Goal: Task Accomplishment & Management: Use online tool/utility

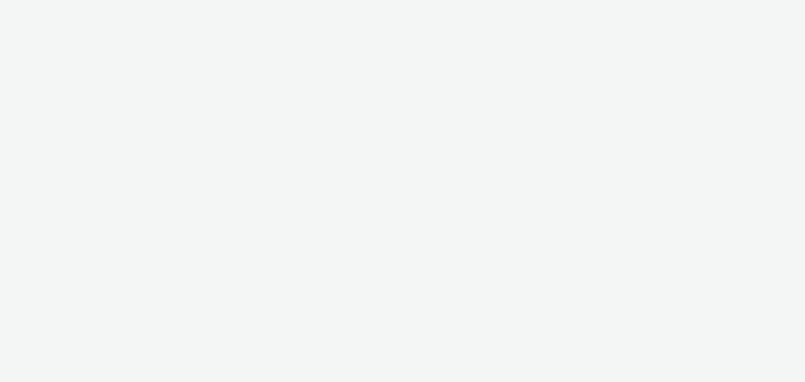
select select "c87e815b-22a1-47c7-876e-bd3135ce1a1d"
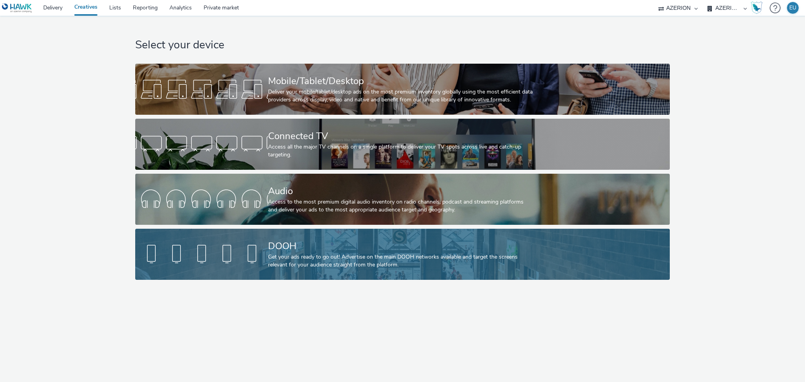
click at [385, 258] on div "Get your ads ready to go out! Advertise on the main DOOH networks available and…" at bounding box center [401, 261] width 266 height 16
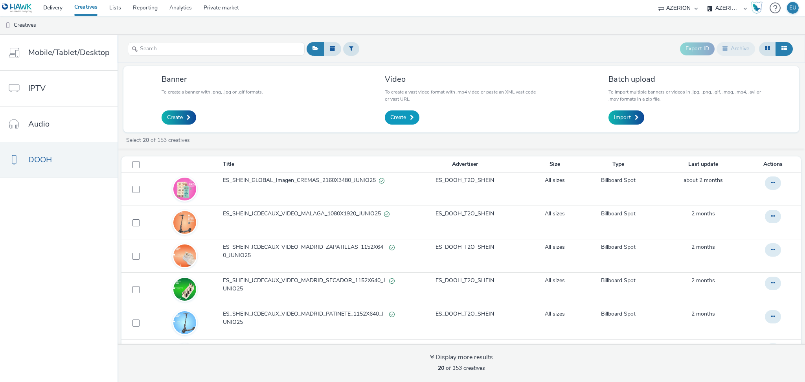
click at [395, 122] on link "Create" at bounding box center [402, 117] width 35 height 14
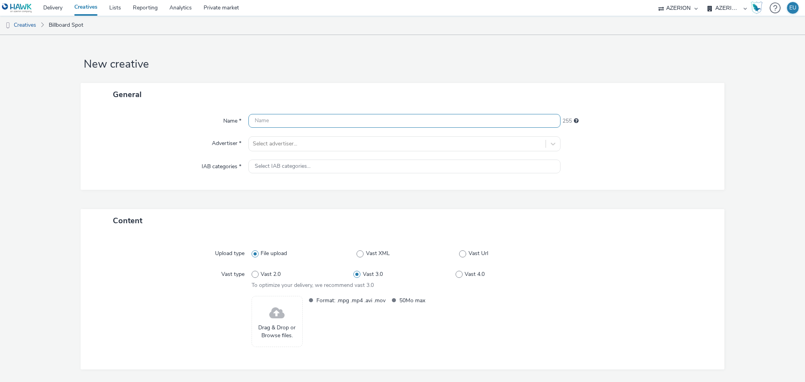
click at [322, 121] on input "text" at bounding box center [404, 121] width 312 height 14
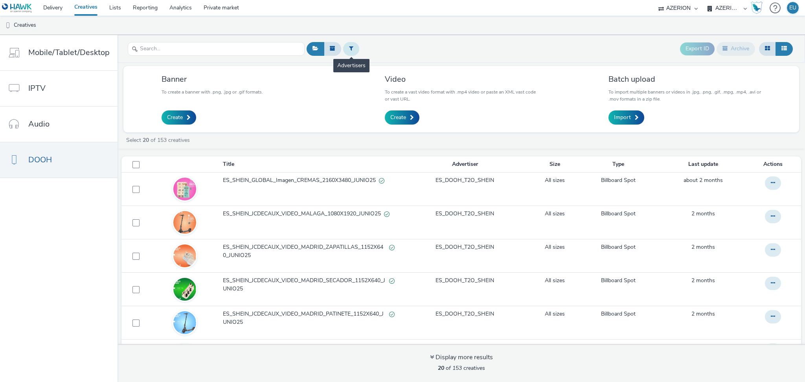
click at [351, 43] on button at bounding box center [351, 48] width 16 height 13
click at [403, 113] on link "Create" at bounding box center [402, 117] width 35 height 14
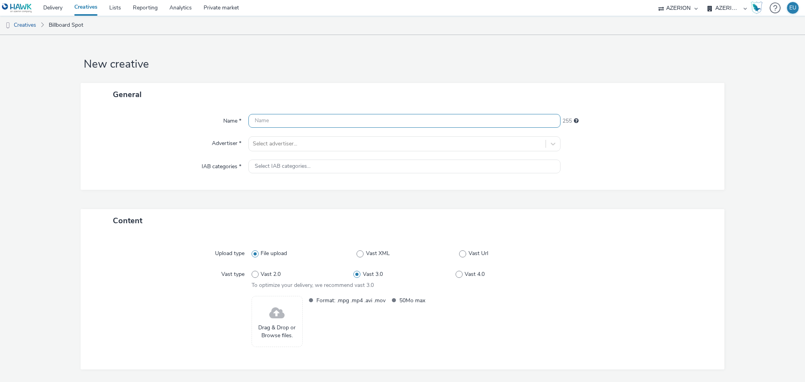
click at [299, 122] on input "text" at bounding box center [404, 121] width 312 height 14
paste input "CooperVision_Vuelta al Cole_MUPI_Portugal_1080x1920"
click at [252, 119] on input "CooperVision_Vuelta al Cole_MUPI_Portugal_1080x1920" at bounding box center [404, 121] width 312 height 14
click at [373, 120] on input "ES_CooperVision_Vuelta al Cole_MUPI_Portugal_1080x1920_0925" at bounding box center [404, 121] width 312 height 14
type input "ES_CooperVision_Vuelta al Cole_MUPI_Portugal_Video_1080x1920_0925"
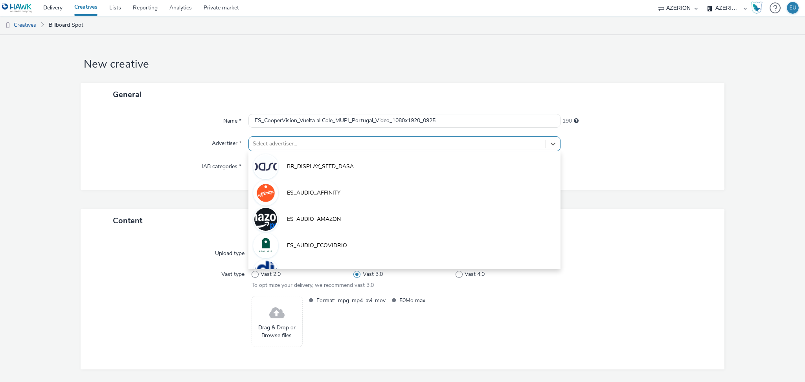
click at [351, 142] on div at bounding box center [397, 143] width 289 height 9
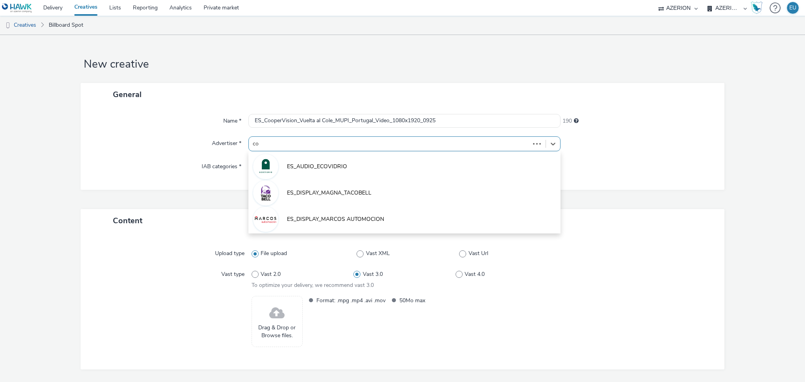
type input "coo"
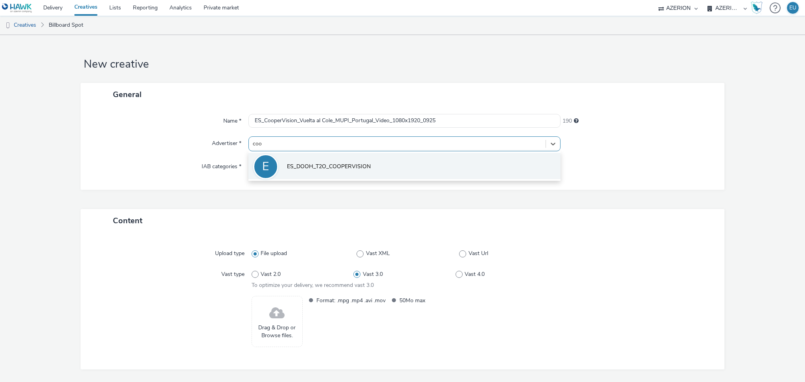
click at [332, 163] on span "ES_DOOH_T2O_COOPERVISION" at bounding box center [329, 167] width 84 height 8
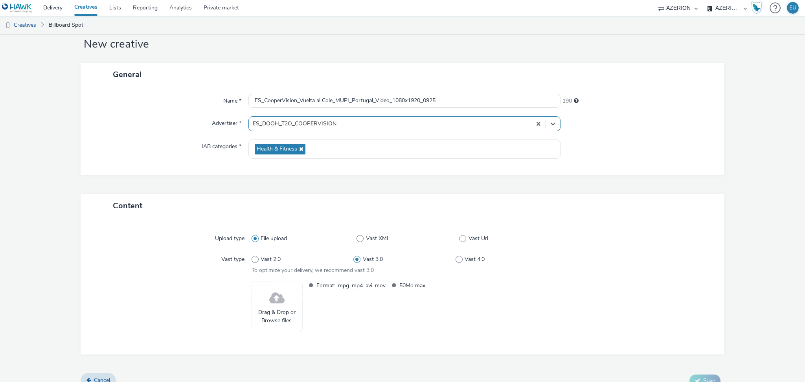
scroll to position [31, 0]
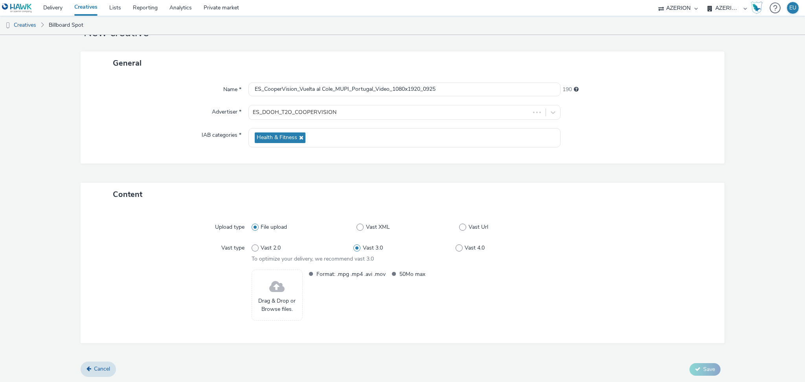
click at [268, 300] on span "Drag & Drop or Browse files." at bounding box center [277, 305] width 42 height 16
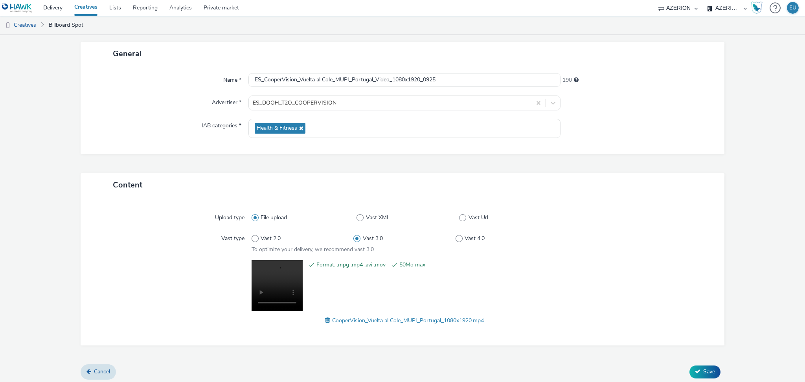
scroll to position [43, 0]
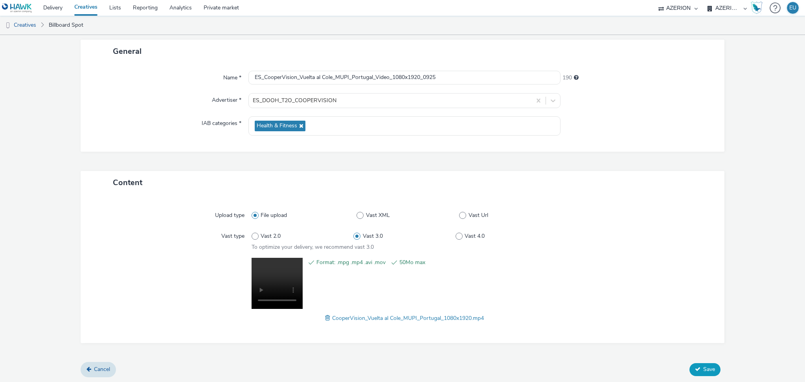
click at [695, 366] on icon at bounding box center [697, 368] width 5 height 5
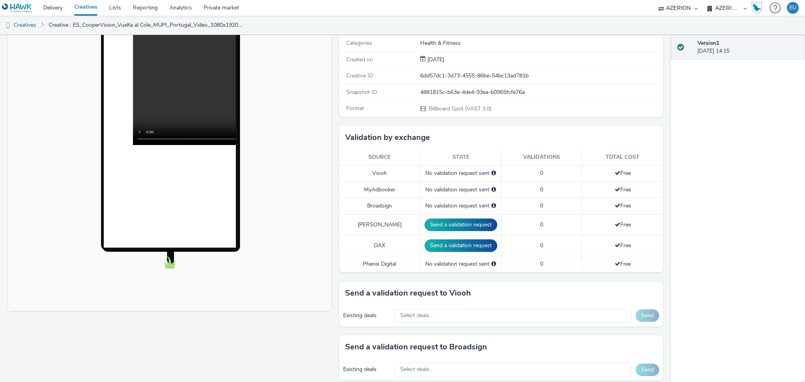
scroll to position [209, 0]
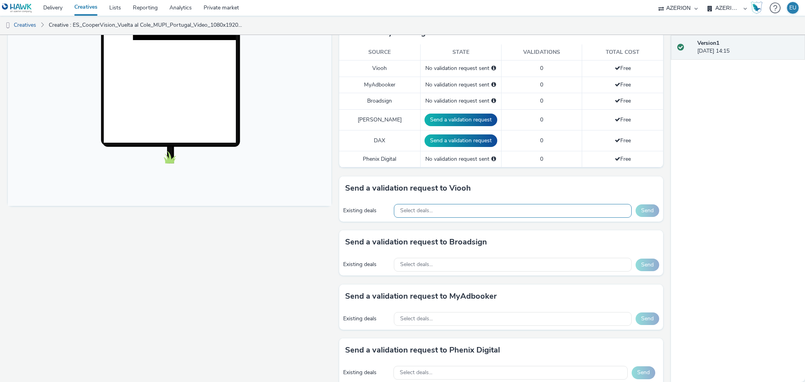
click at [430, 215] on div "Select deals..." at bounding box center [512, 211] width 237 height 14
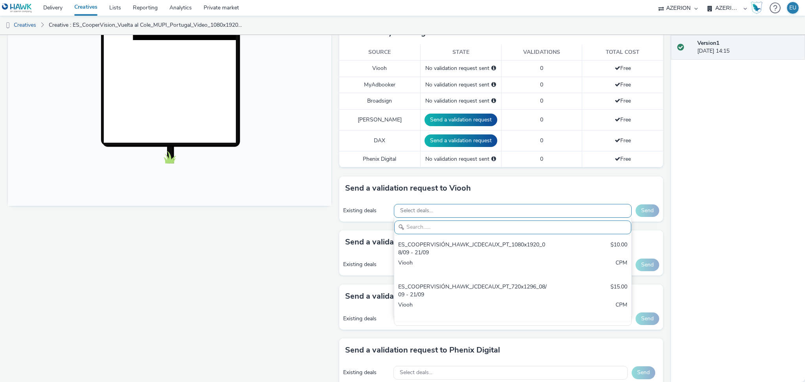
scroll to position [0, 0]
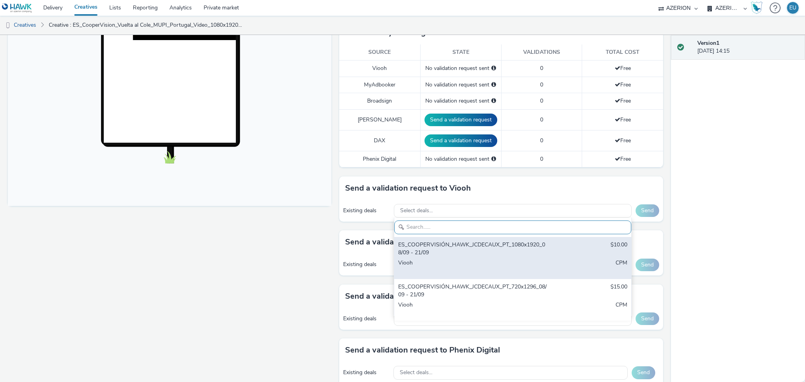
click at [451, 242] on div "ES_COOPERVISIÓN_HAWK_JCDECAUX_PT_1080x1920_08/09 - 21/09" at bounding box center [473, 249] width 151 height 16
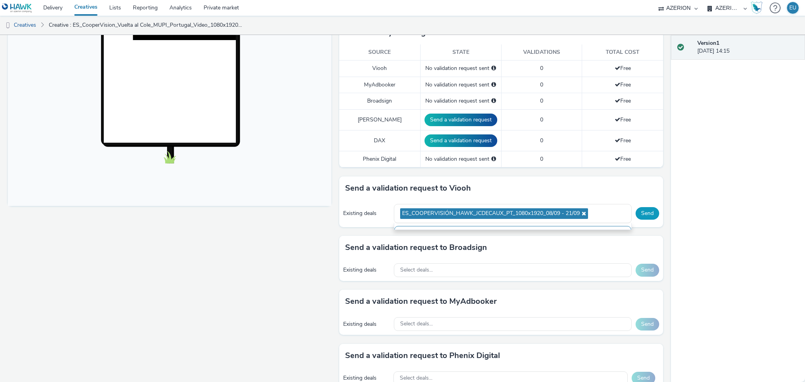
click at [641, 211] on button "Send" at bounding box center [647, 213] width 24 height 13
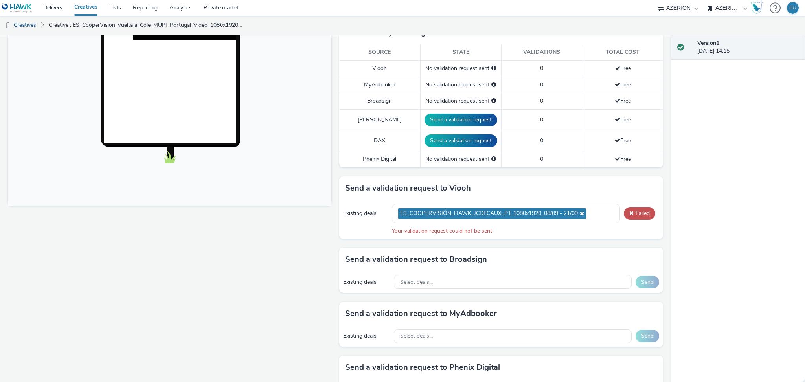
click at [451, 232] on div "Your validation request could not be sent" at bounding box center [525, 231] width 267 height 8
copy div "Your validation request could not be sent"
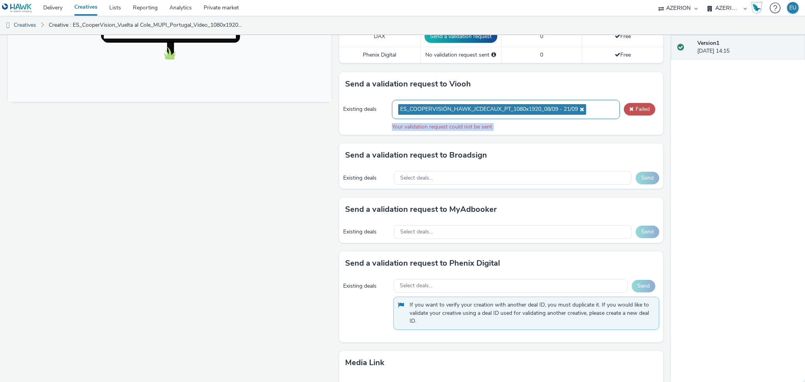
scroll to position [191, 0]
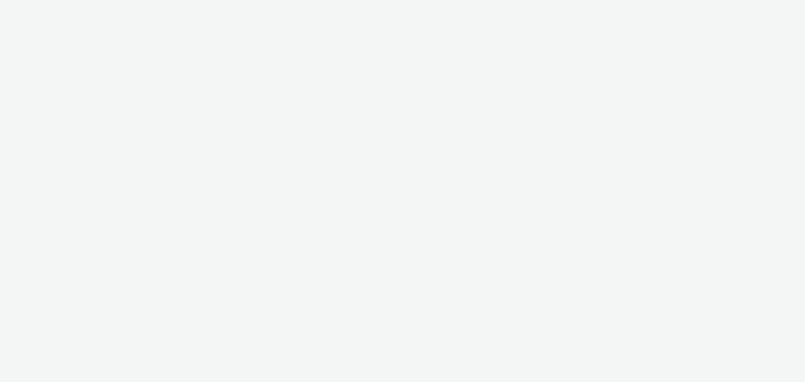
select select "c87e815b-22a1-47c7-876e-bd3135ce1a1d"
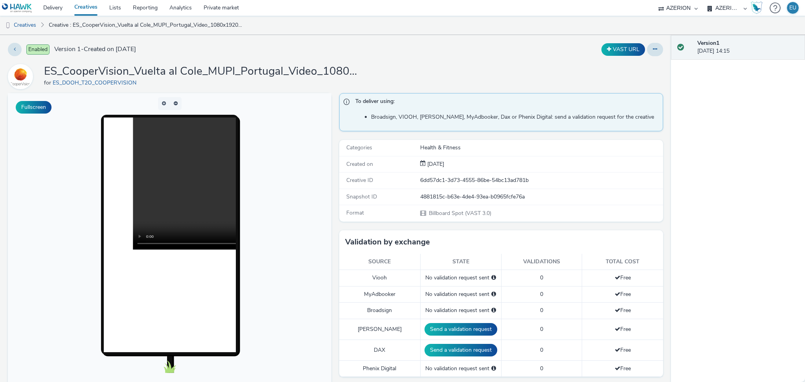
scroll to position [157, 0]
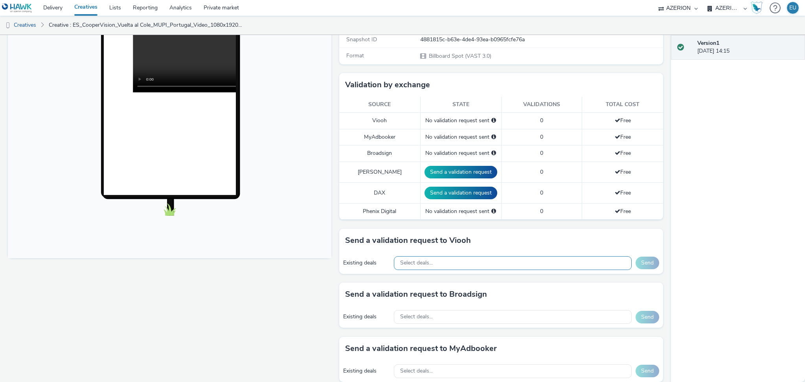
click at [471, 263] on div "Select deals..." at bounding box center [512, 263] width 237 height 14
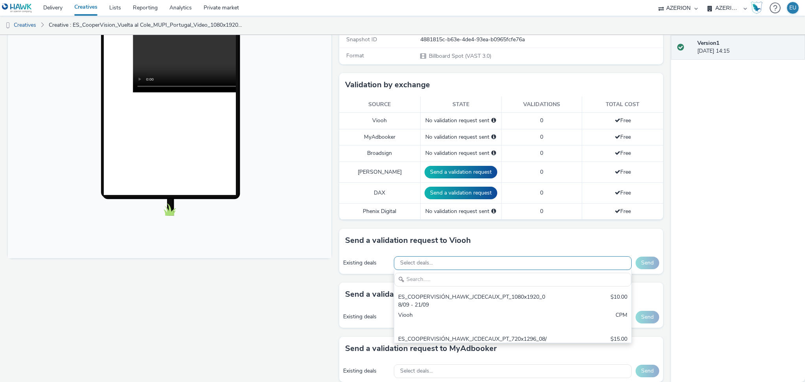
scroll to position [0, 0]
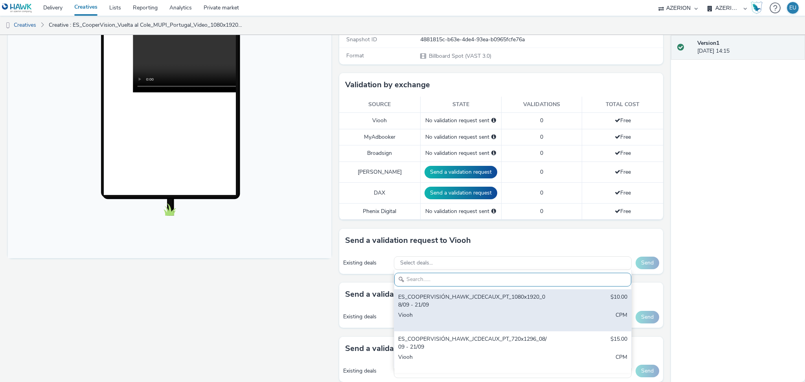
click at [435, 294] on div "ES_COOPERVISIÓN_HAWK_JCDECAUX_PT_1080x1920_08/09 - 21/09" at bounding box center [473, 301] width 151 height 16
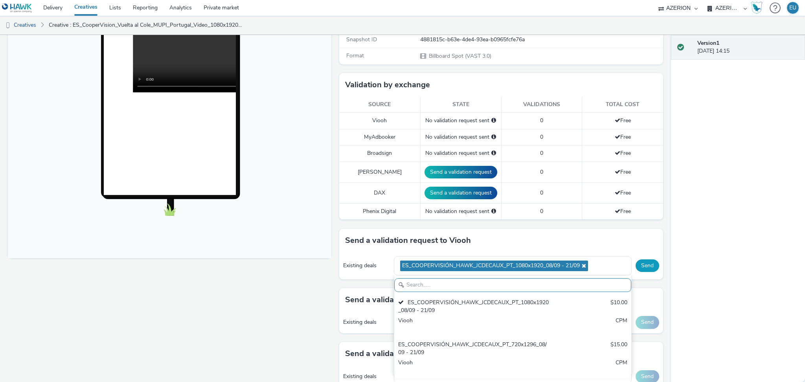
click at [647, 263] on button "Send" at bounding box center [647, 265] width 24 height 13
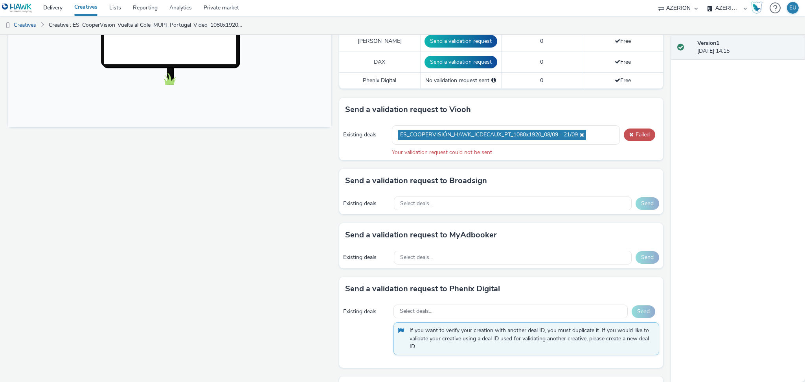
scroll to position [243, 0]
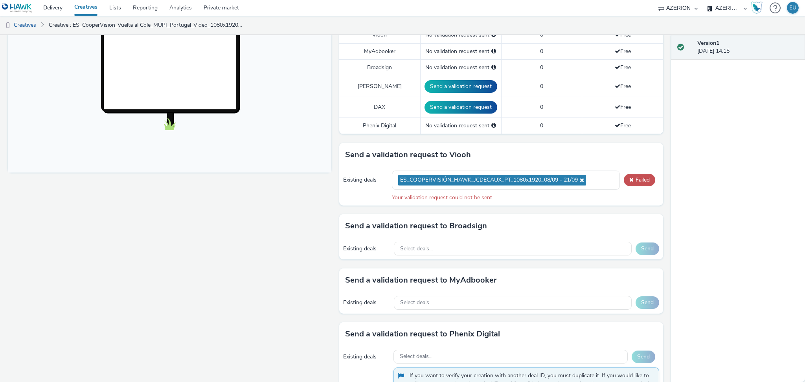
click at [291, 239] on div "Fullscreen" at bounding box center [171, 194] width 327 height 688
click at [634, 176] on button "Failed" at bounding box center [638, 180] width 31 height 13
click at [579, 182] on icon at bounding box center [580, 179] width 6 height 5
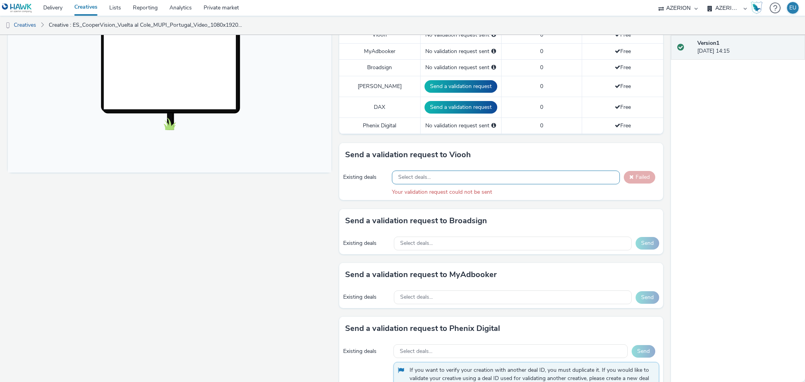
click at [279, 276] on div "Fullscreen" at bounding box center [171, 191] width 327 height 683
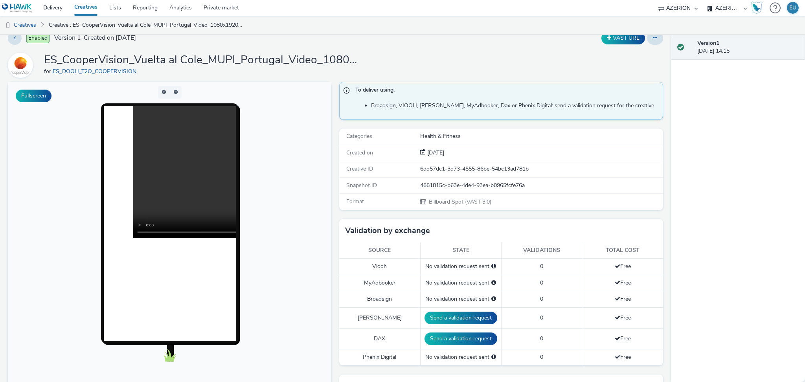
scroll to position [0, 0]
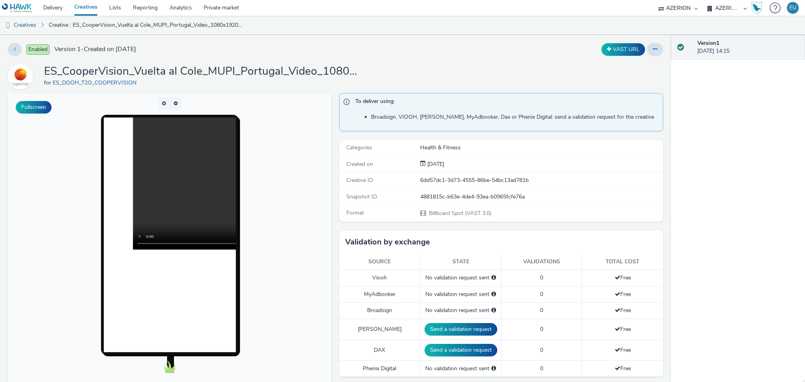
click at [205, 70] on h1 "ES_CooperVision_Vuelta al Cole_MUPI_Portugal_Video_1080x1920_0925" at bounding box center [201, 71] width 314 height 15
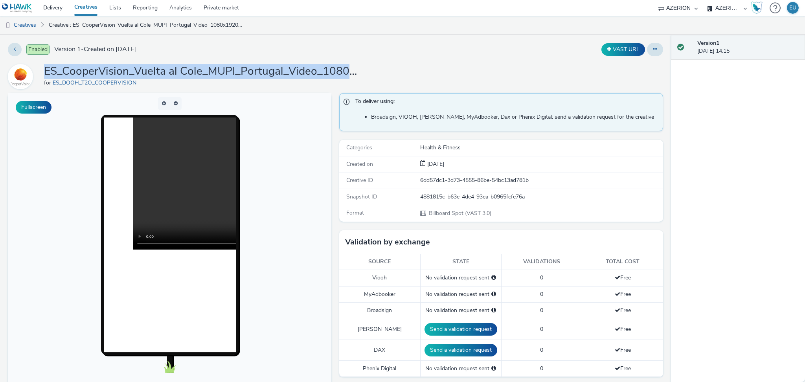
click at [205, 70] on h1 "ES_CooperVision_Vuelta al Cole_MUPI_Portugal_Video_1080x1920_0925" at bounding box center [201, 71] width 314 height 15
copy h1 "ES_CooperVision_Vuelta al Cole_MUPI_Portugal_Video_1080x1920_0925"
click at [33, 24] on link "Creatives" at bounding box center [20, 25] width 40 height 19
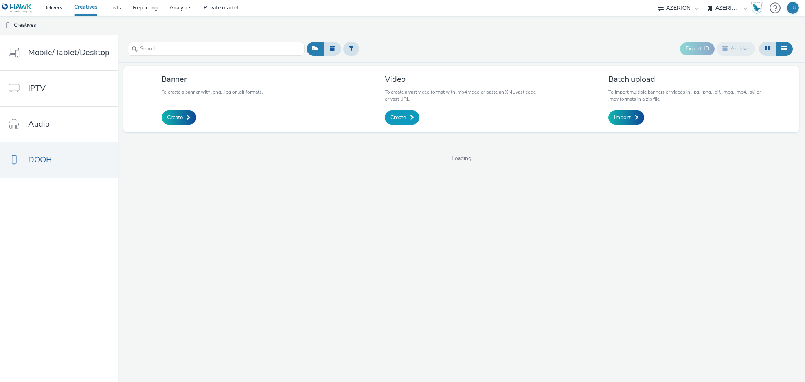
click at [401, 118] on span "Create" at bounding box center [398, 118] width 16 height 8
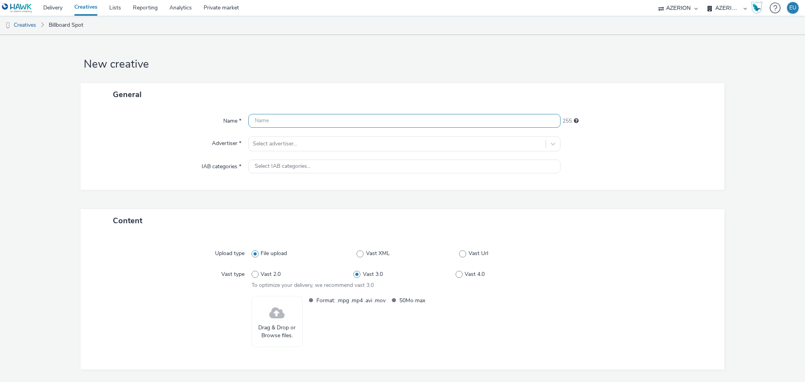
click at [293, 124] on input "text" at bounding box center [404, 121] width 312 height 14
paste input "ES_CooperVision_Vuelta al Cole_MUPI_Portugal_Video_1080x1920_0925"
drag, startPoint x: 390, startPoint y: 119, endPoint x: 417, endPoint y: 121, distance: 27.2
click at [418, 120] on input "ES_CooperVision_Vuelta al Cole_MUPI_Portugal_Video_1080x1920_0925" at bounding box center [404, 121] width 312 height 14
type input "ES_CooperVision_Vuelta al Cole_MUPI_Portugal_Video_720x1296_0925"
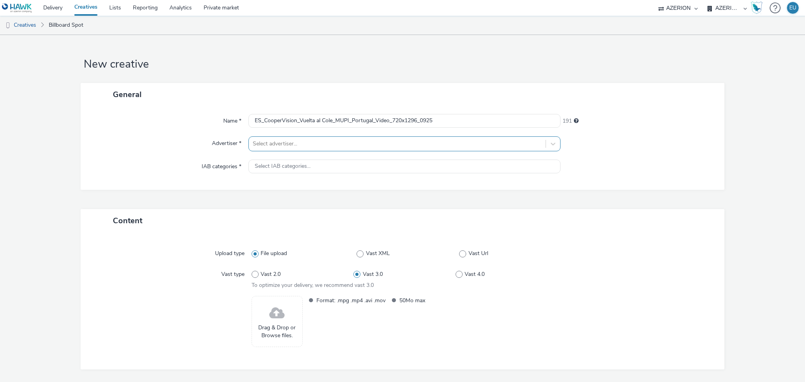
click at [284, 147] on div at bounding box center [397, 143] width 289 height 9
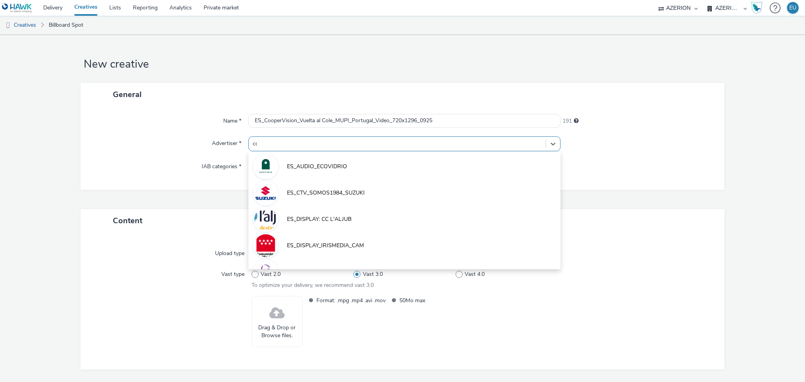
type input "coo"
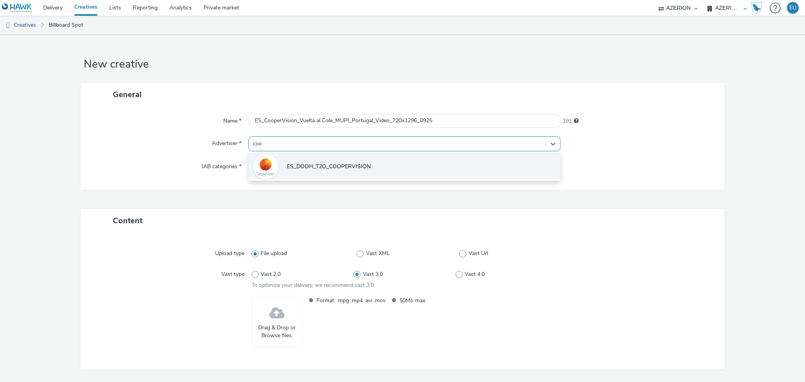
click at [335, 164] on span "ES_DOOH_T2O_COOPERVISION" at bounding box center [329, 167] width 84 height 8
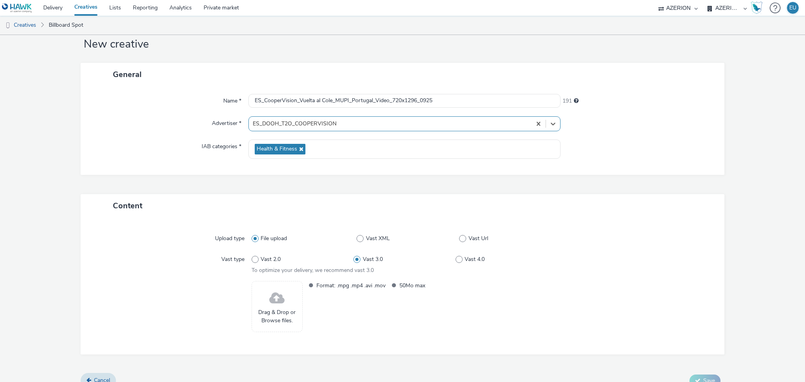
scroll to position [31, 0]
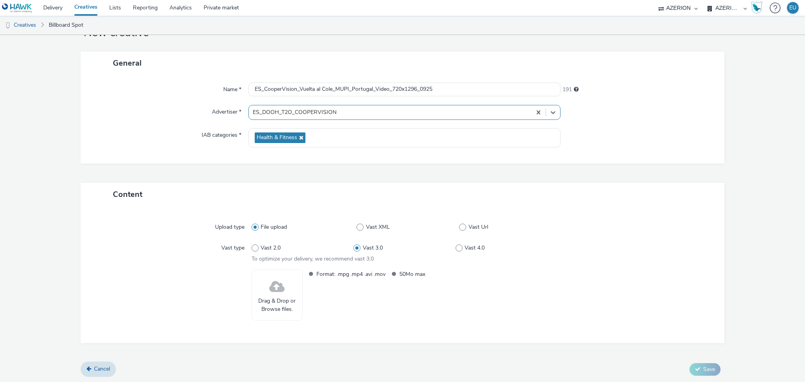
click at [286, 294] on div "Drag & Drop or Browse files." at bounding box center [276, 294] width 51 height 51
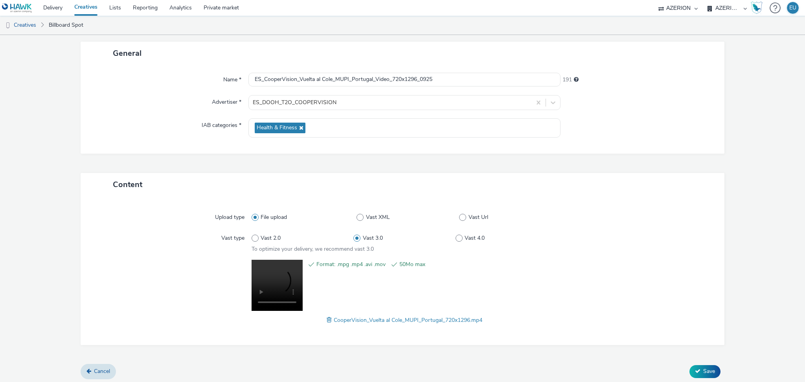
scroll to position [43, 0]
click at [703, 371] on span "Save" at bounding box center [709, 368] width 12 height 7
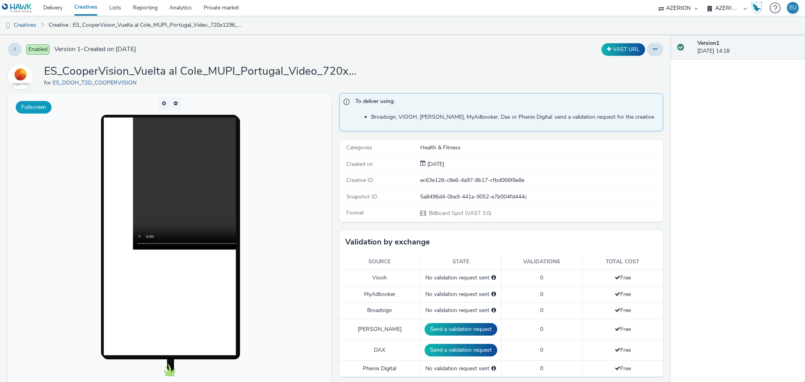
click at [29, 104] on button "Fullscreen" at bounding box center [34, 107] width 36 height 13
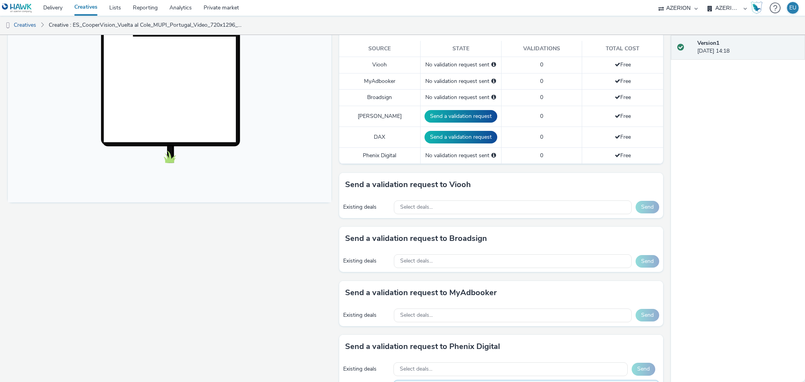
scroll to position [262, 0]
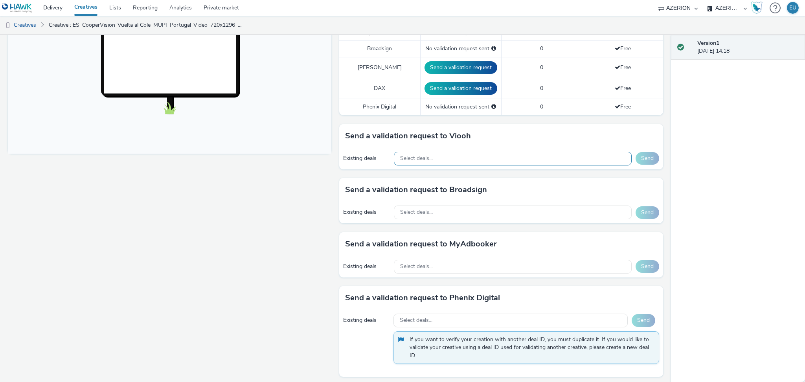
click at [487, 161] on div "Select deals..." at bounding box center [512, 159] width 237 height 14
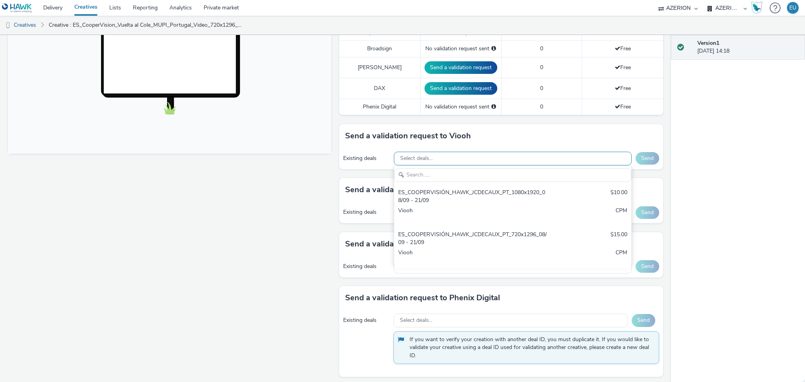
scroll to position [0, 0]
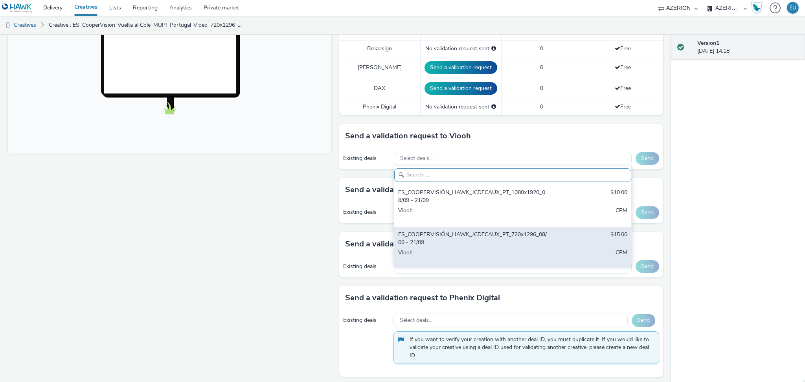
click at [471, 236] on div "ES_COOPERVISIÓN_HAWK_JCDECAUX_PT_720x1296_08/09 - 21/09" at bounding box center [473, 239] width 151 height 16
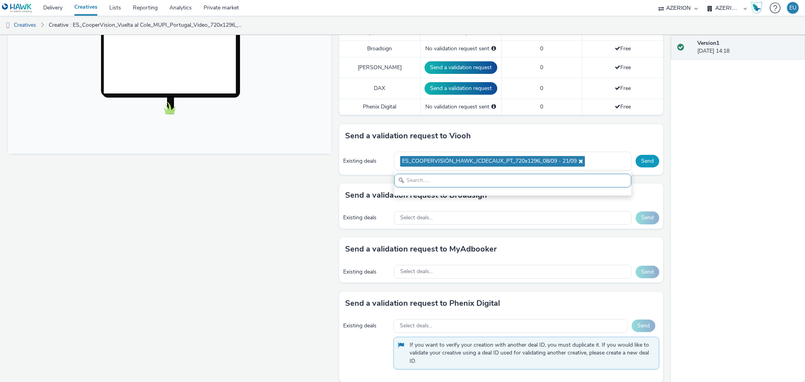
click at [636, 163] on button "Send" at bounding box center [647, 161] width 24 height 13
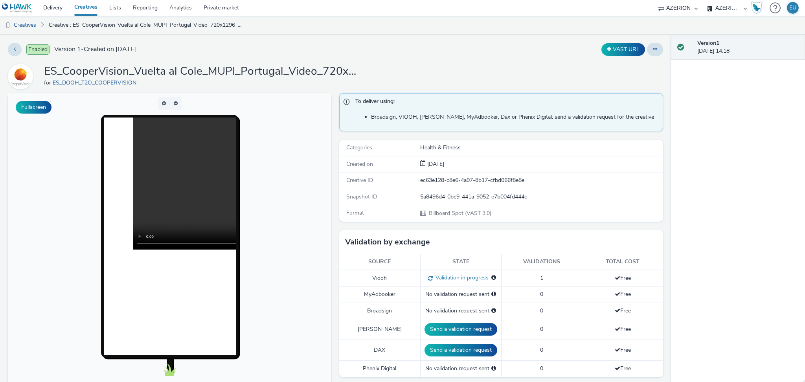
click at [97, 10] on link "Creatives" at bounding box center [85, 8] width 35 height 16
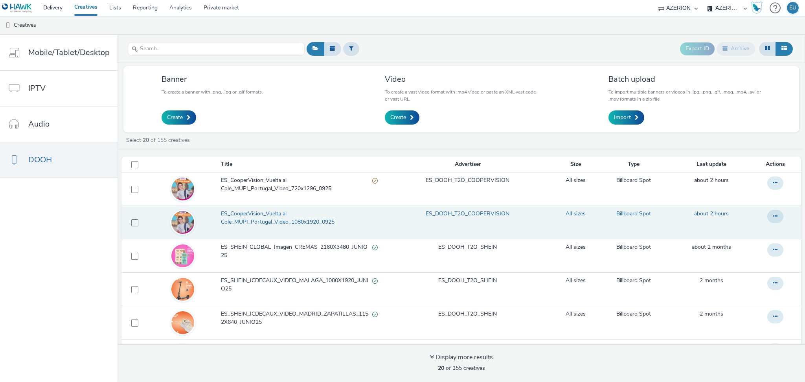
click at [285, 225] on span "ES_CooperVision_Vuelta al Cole_MUPI_Portugal_Video_1080x1920_0925" at bounding box center [299, 218] width 157 height 16
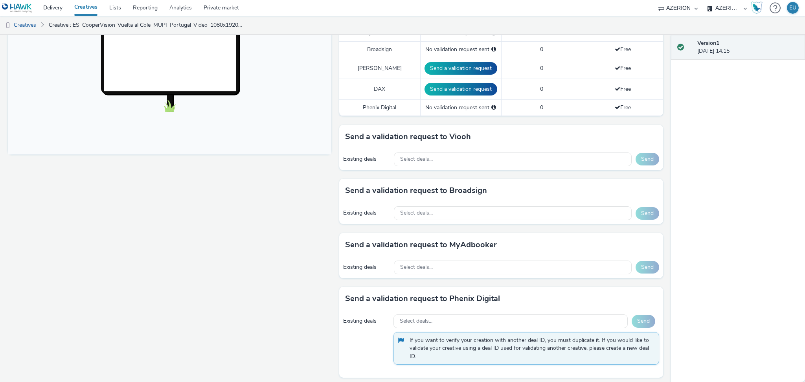
scroll to position [262, 0]
click at [469, 158] on div "Select deals..." at bounding box center [512, 159] width 237 height 14
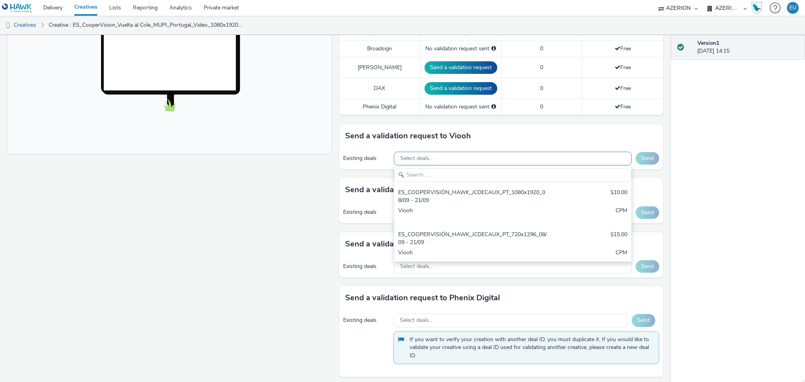
scroll to position [0, 0]
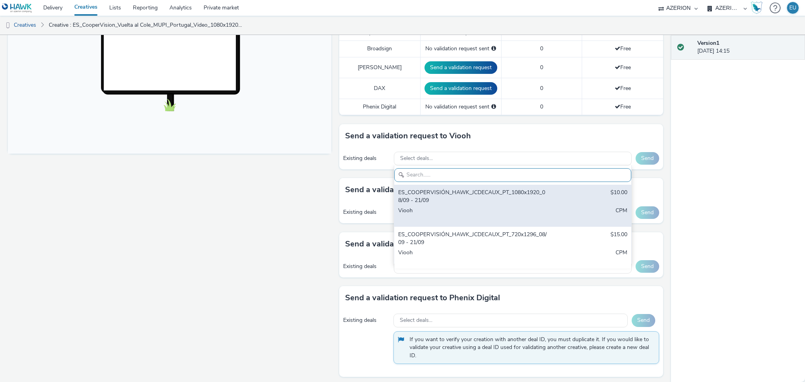
click at [441, 198] on div "ES_COOPERVISIÓN_HAWK_JCDECAUX_PT_1080x1920_08/09 - 21/09" at bounding box center [473, 197] width 151 height 16
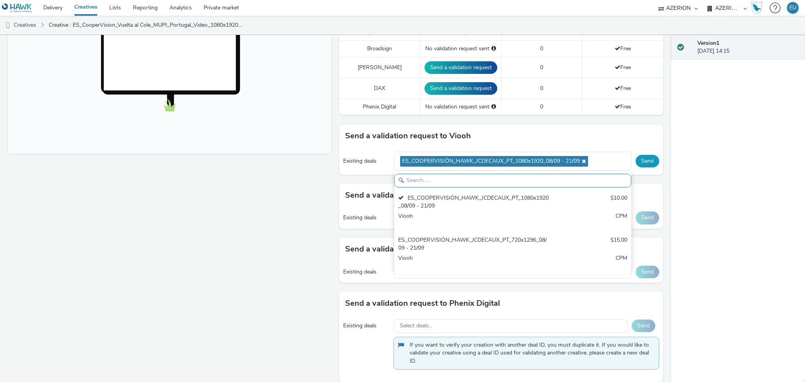
click at [643, 160] on button "Send" at bounding box center [647, 161] width 24 height 13
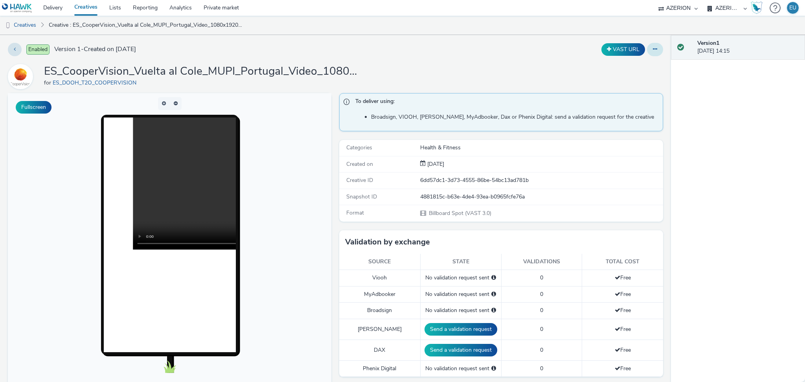
click at [647, 44] on button at bounding box center [655, 49] width 16 height 13
click at [609, 63] on link "Edit" at bounding box center [633, 65] width 59 height 16
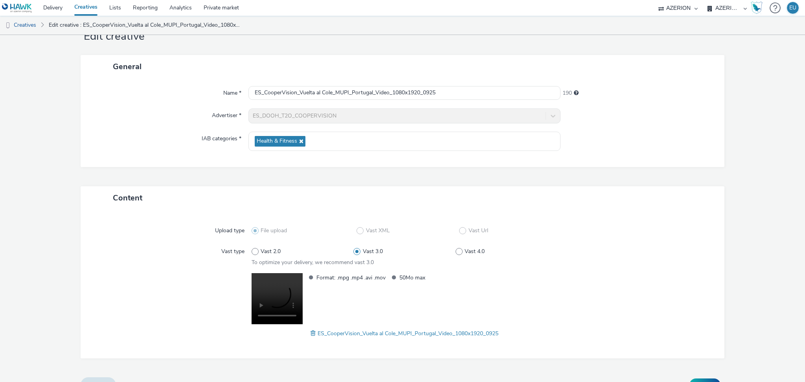
scroll to position [43, 0]
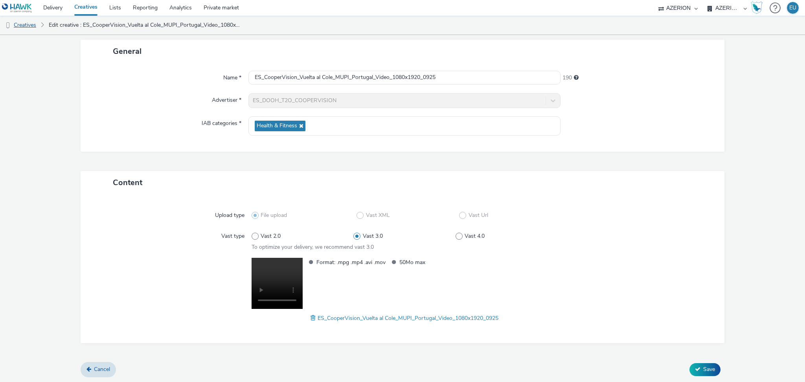
click at [27, 26] on link "Creatives" at bounding box center [20, 25] width 40 height 19
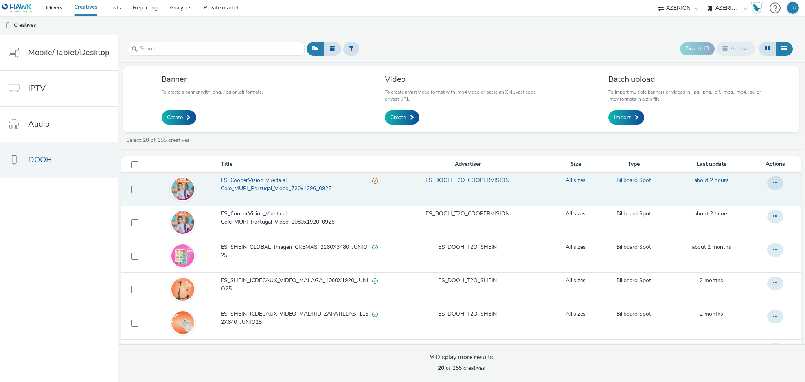
click at [288, 189] on span "ES_CooperVision_Vuelta al Cole_MUPI_Portugal_Video_720x1296_0925" at bounding box center [296, 184] width 151 height 16
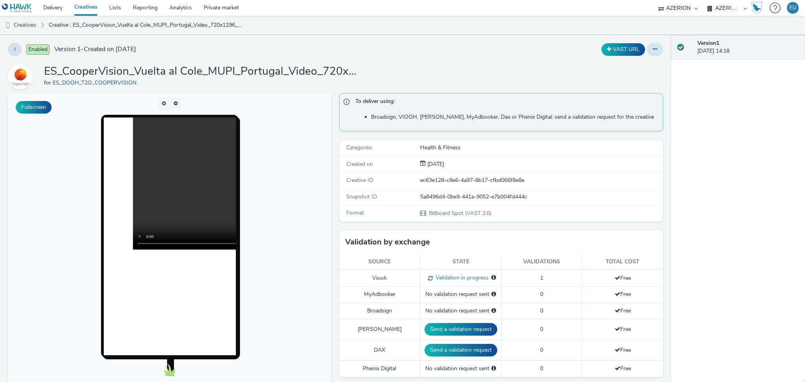
click at [653, 46] on icon at bounding box center [655, 48] width 4 height 5
click at [609, 62] on link "Edit" at bounding box center [633, 65] width 59 height 16
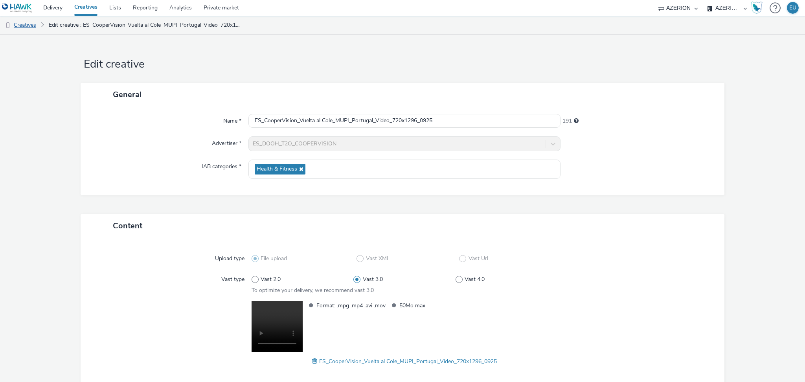
click at [28, 25] on link "Creatives" at bounding box center [20, 25] width 40 height 19
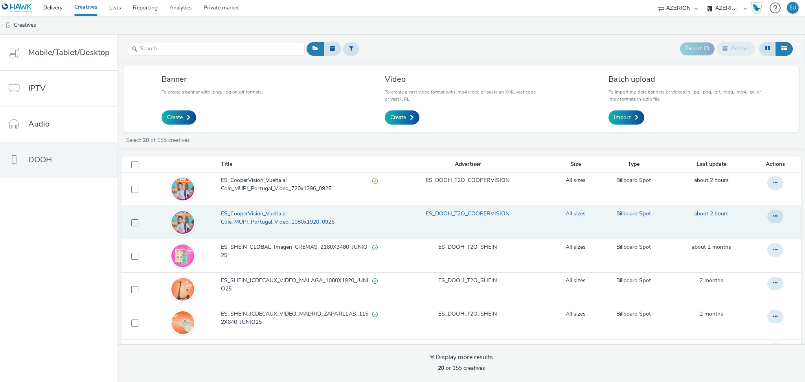
click at [265, 215] on span "ES_CooperVision_Vuelta al Cole_MUPI_Portugal_Video_1080x1920_0925" at bounding box center [299, 218] width 157 height 16
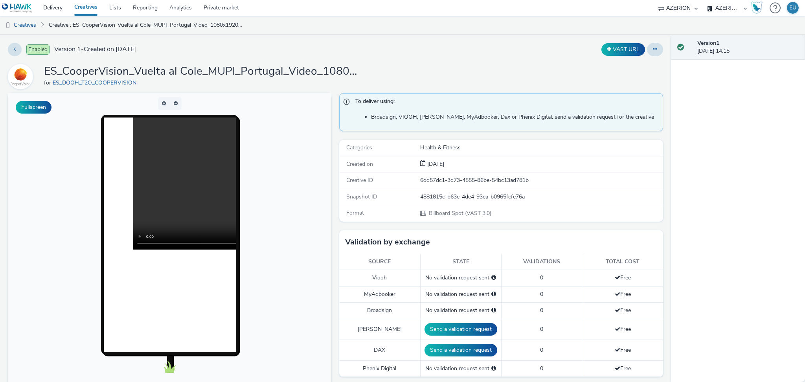
scroll to position [157, 0]
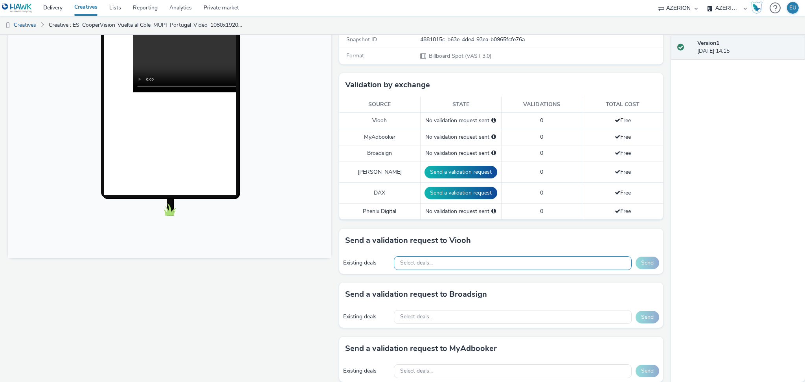
click at [429, 265] on div "Select deals..." at bounding box center [512, 263] width 237 height 14
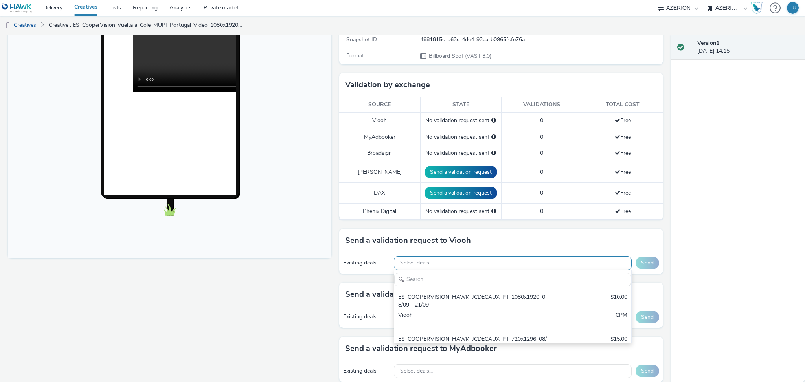
scroll to position [0, 0]
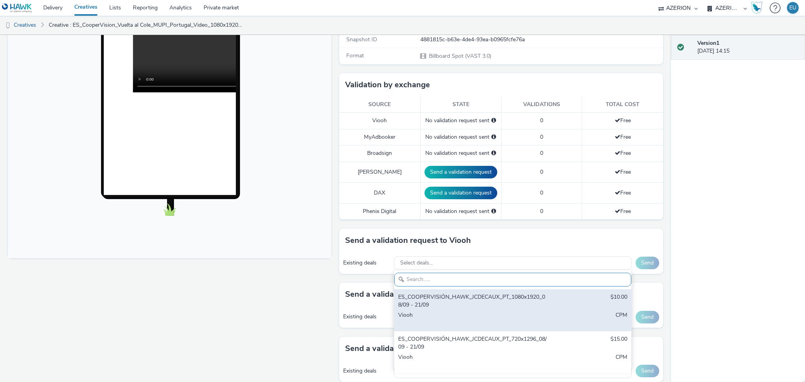
click at [449, 301] on div "ES_COOPERVISIÓN_HAWK_JCDECAUX_PT_1080x1920_08/09 - 21/09" at bounding box center [473, 301] width 151 height 16
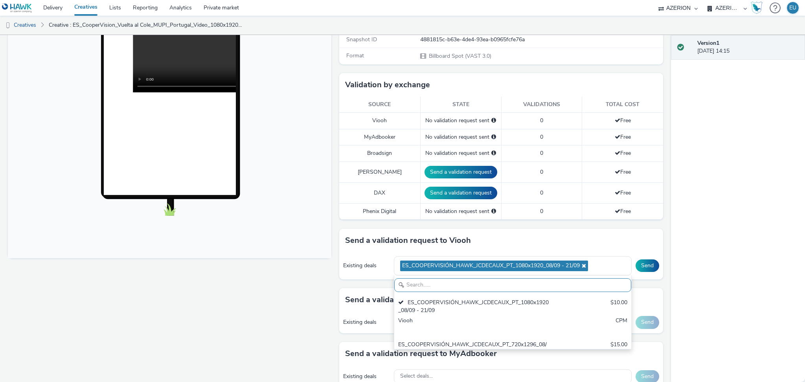
click at [651, 268] on div "Existing deals ES_COOPERVISIÓN_HAWK_JCDECAUX_PT_1080x1920_08/09 - 21/09 ES_COOP…" at bounding box center [500, 265] width 323 height 27
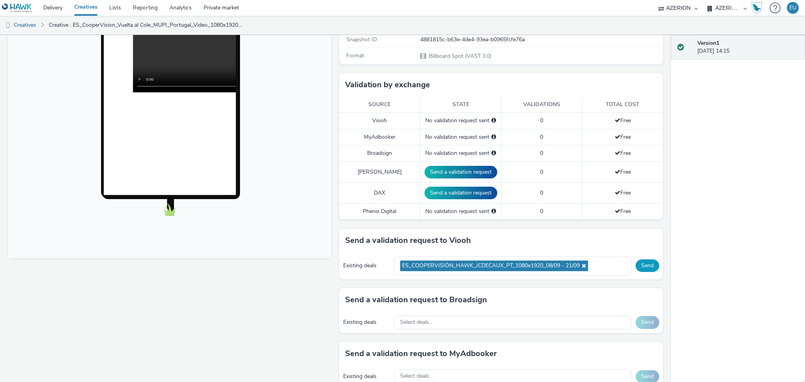
click at [638, 266] on button "Send" at bounding box center [647, 265] width 24 height 13
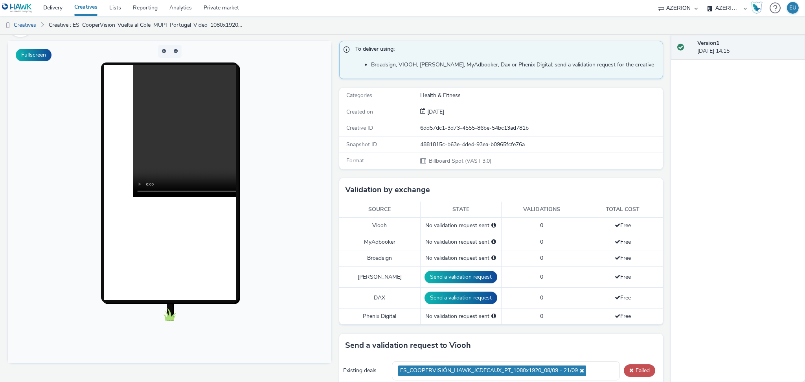
scroll to position [157, 0]
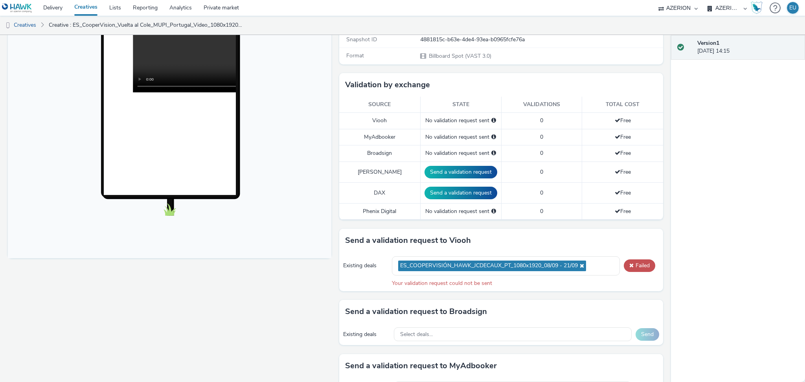
click at [614, 263] on div "Existing deals ES_COOPERVISIÓN_HAWK_JCDECAUX_PT_1080x1920_08/09 - 21/09 Failed …" at bounding box center [500, 271] width 323 height 39
click at [623, 262] on button "Failed" at bounding box center [638, 265] width 31 height 13
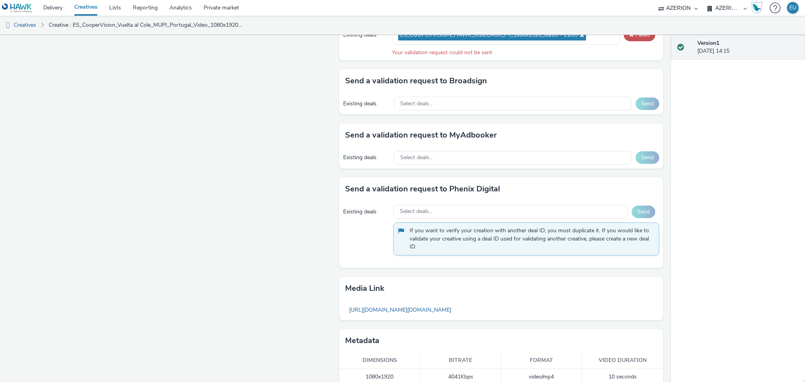
scroll to position [400, 0]
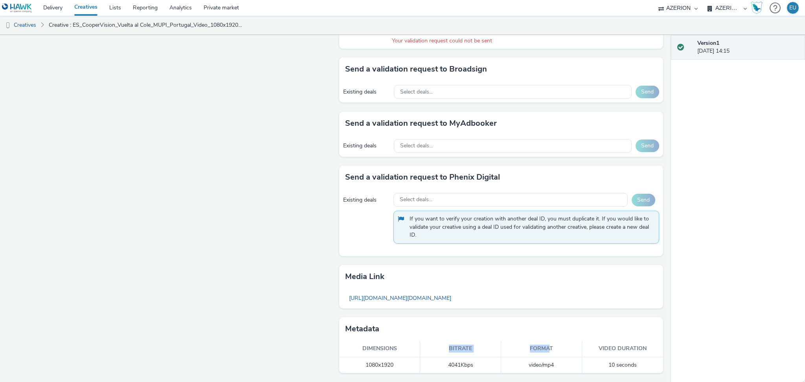
drag, startPoint x: 442, startPoint y: 347, endPoint x: 543, endPoint y: 354, distance: 101.2
click at [543, 354] on tr "Dimensions Bitrate Format Video duration" at bounding box center [500, 349] width 323 height 16
click at [594, 349] on th "Video duration" at bounding box center [622, 349] width 81 height 16
click at [469, 360] on td "4041 Kbps" at bounding box center [460, 365] width 81 height 16
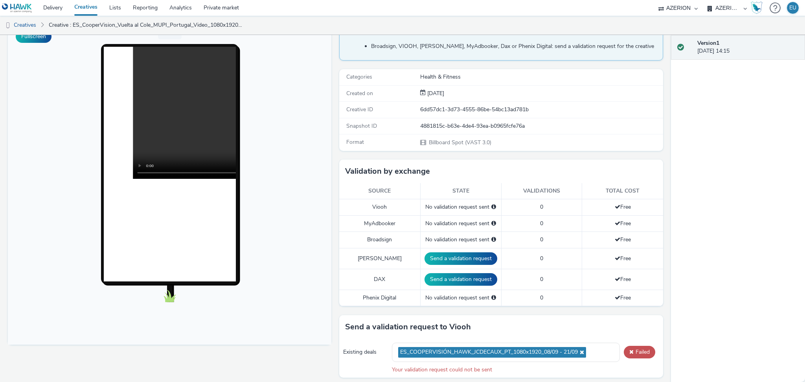
scroll to position [52, 0]
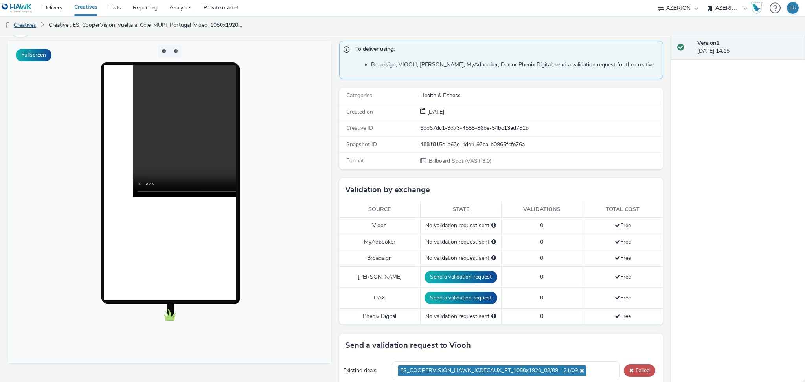
click at [28, 26] on link "Creatives" at bounding box center [20, 25] width 40 height 19
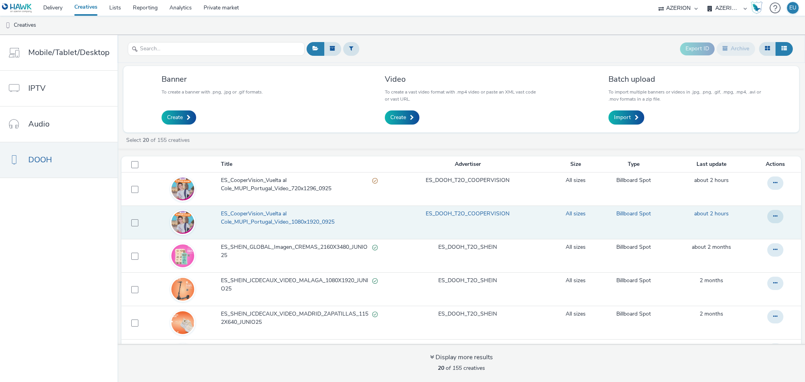
click at [275, 222] on span "ES_CooperVision_Vuelta al Cole_MUPI_Portugal_Video_1080x1920_0925" at bounding box center [299, 218] width 157 height 16
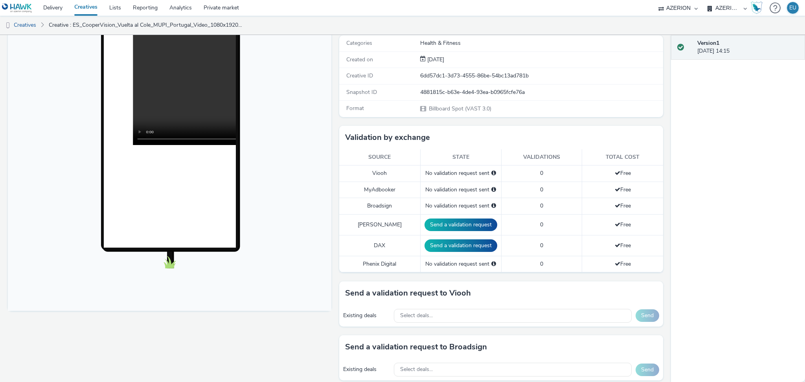
scroll to position [262, 0]
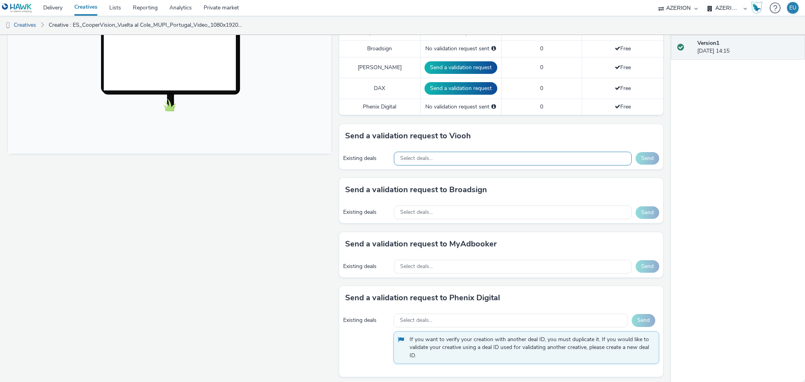
click at [461, 163] on div "Select deals..." at bounding box center [512, 159] width 237 height 14
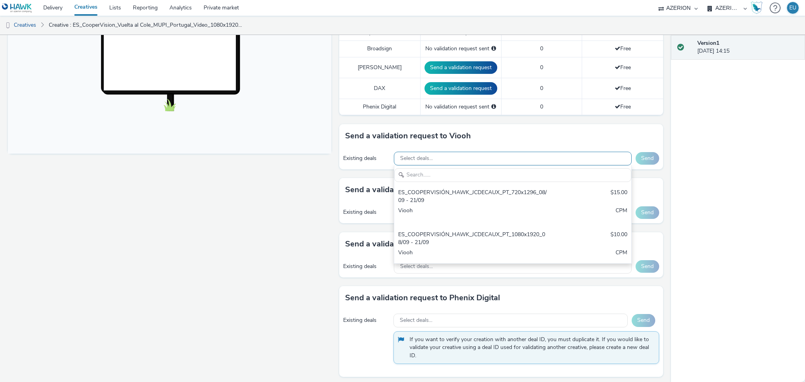
scroll to position [0, 0]
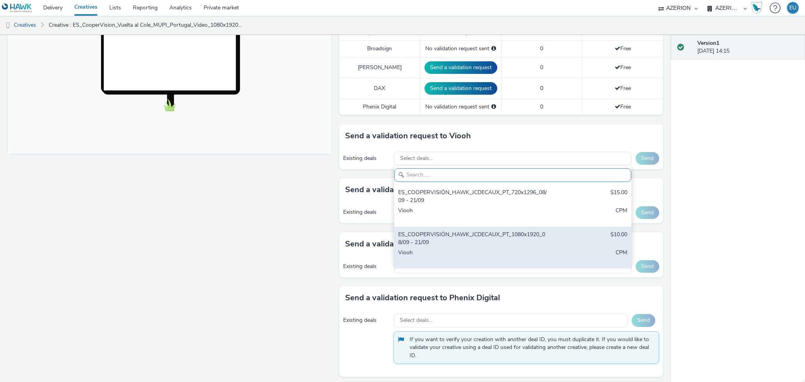
click at [416, 236] on div "ES_COOPERVISIÓN_HAWK_JCDECAUX_PT_1080x1920_08/09 - 21/09" at bounding box center [473, 239] width 151 height 16
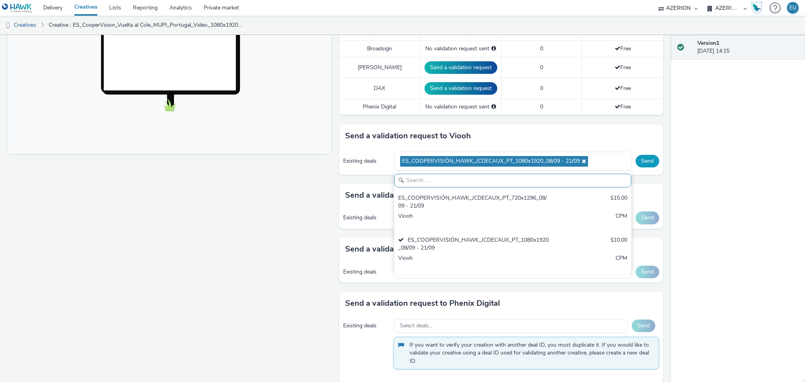
click at [640, 158] on button "Send" at bounding box center [647, 161] width 24 height 13
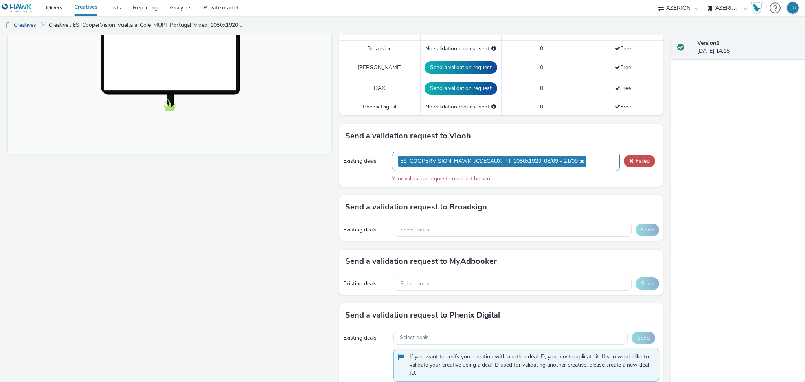
click at [577, 163] on icon at bounding box center [580, 160] width 6 height 5
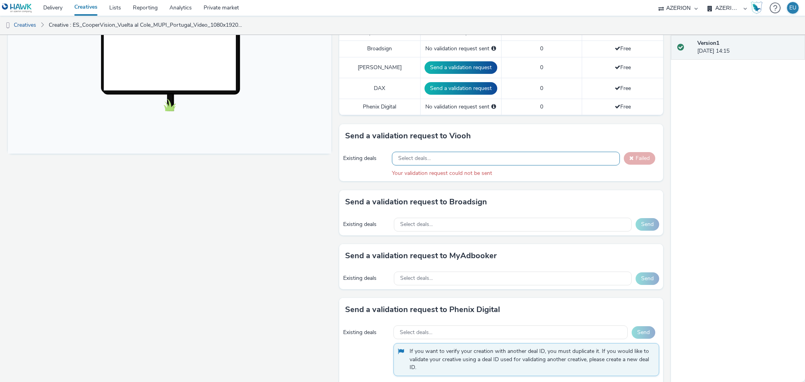
click at [511, 151] on div "Existing deals Select deals... Failed Your validation request could not be sent" at bounding box center [500, 164] width 323 height 33
click at [507, 157] on div "Select deals..." at bounding box center [505, 159] width 227 height 14
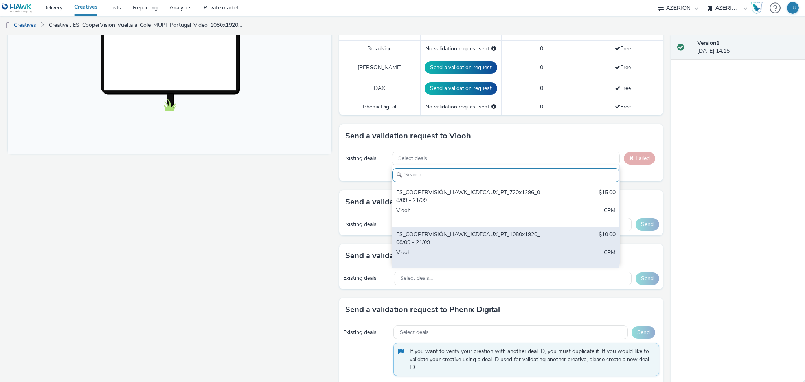
click at [450, 232] on div "ES_COOPERVISIÓN_HAWK_JCDECAUX_PT_1080x1920_08/09 - 21/09" at bounding box center [468, 239] width 145 height 16
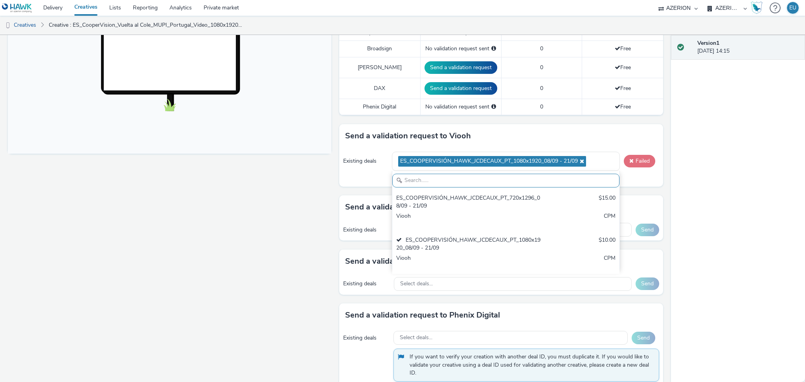
click at [629, 159] on span at bounding box center [631, 160] width 4 height 5
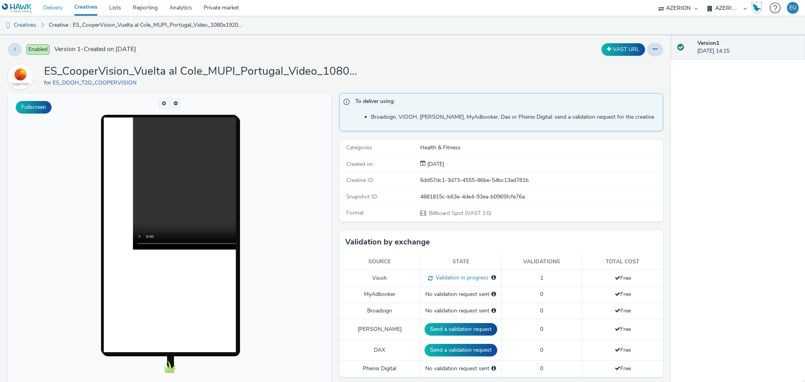
click at [52, 9] on link "Delivery" at bounding box center [52, 8] width 31 height 16
